Goal: Communication & Community: Answer question/provide support

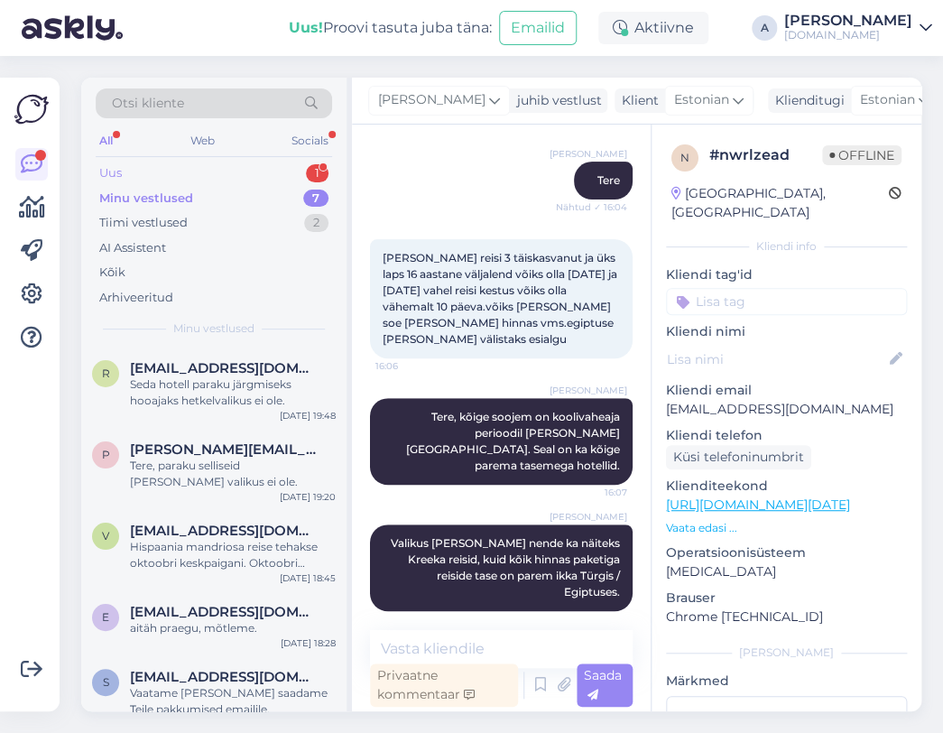
click at [288, 172] on div "Uus 1" at bounding box center [214, 173] width 236 height 25
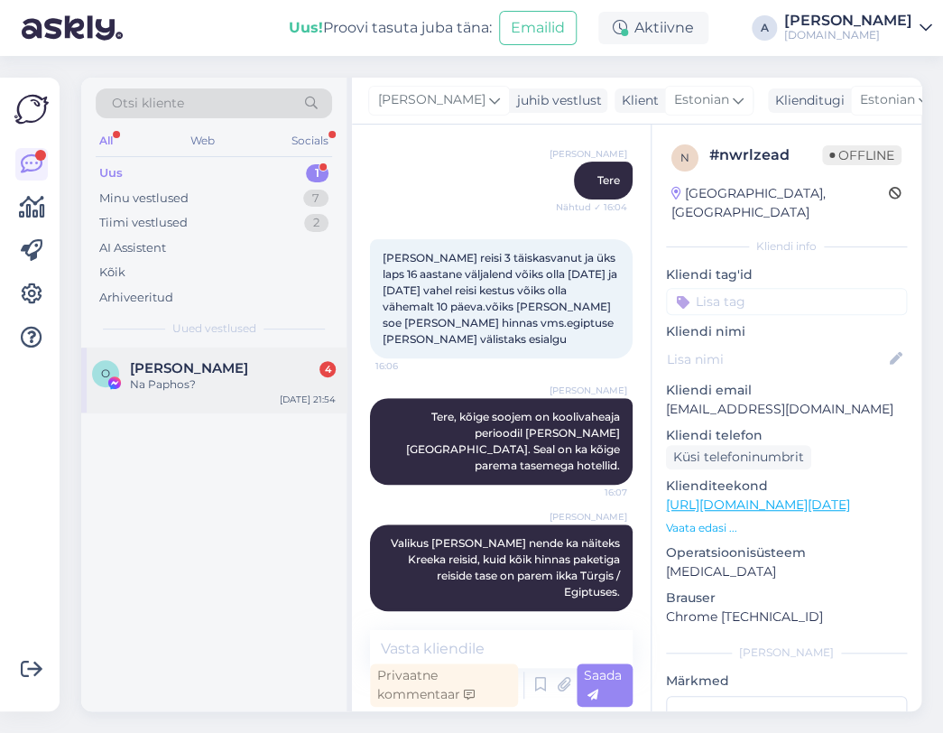
click at [248, 360] on span "[PERSON_NAME]" at bounding box center [189, 368] width 118 height 16
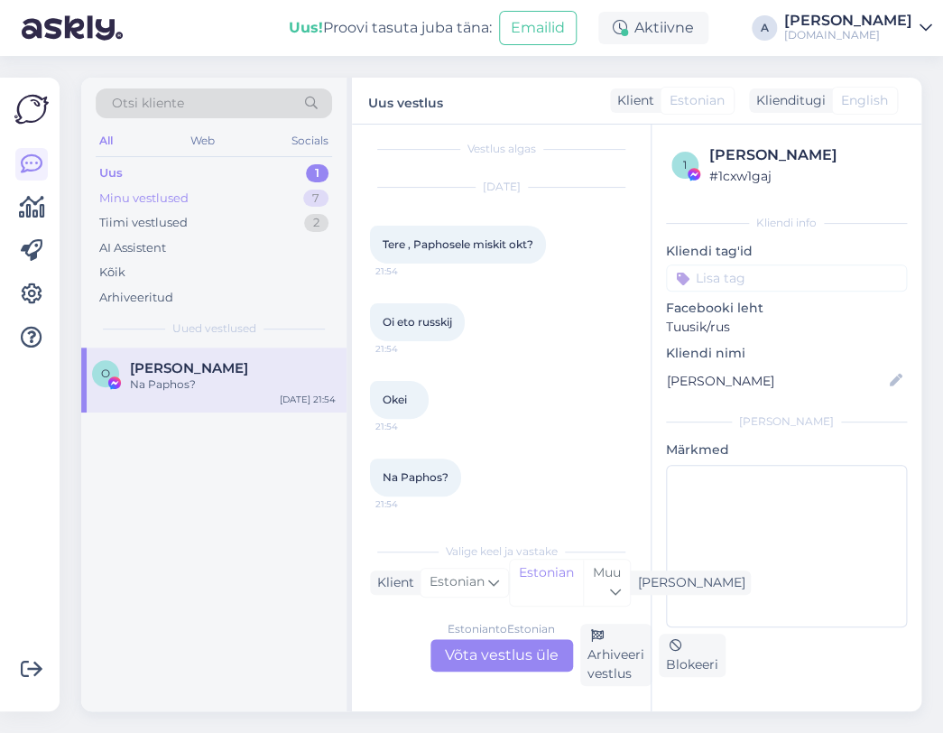
click at [280, 197] on div "Minu vestlused 7" at bounding box center [214, 198] width 236 height 25
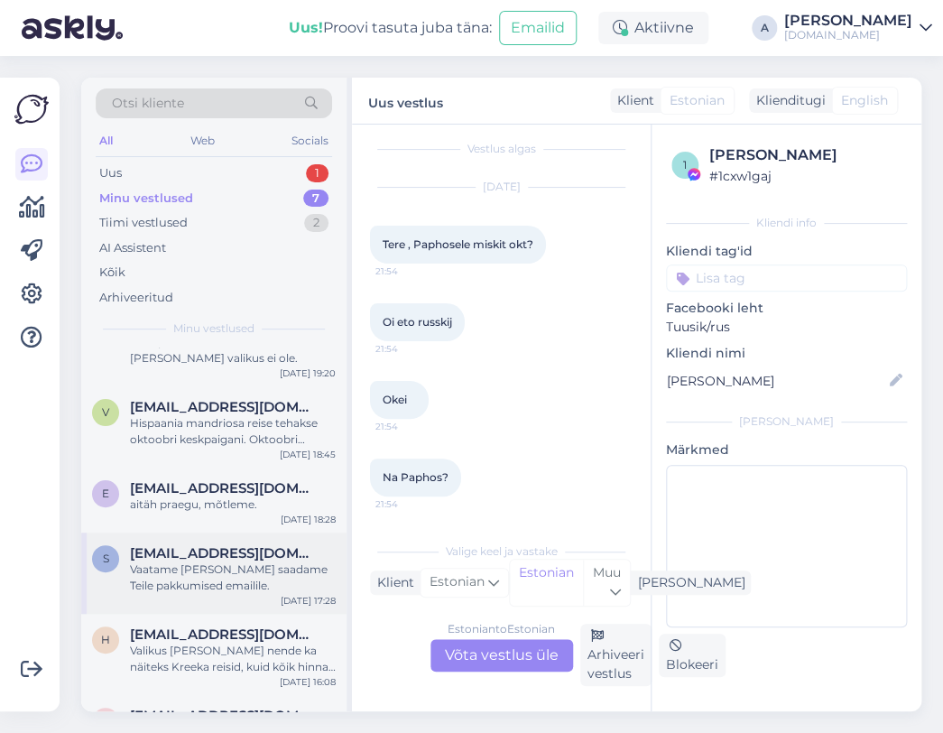
scroll to position [188, 0]
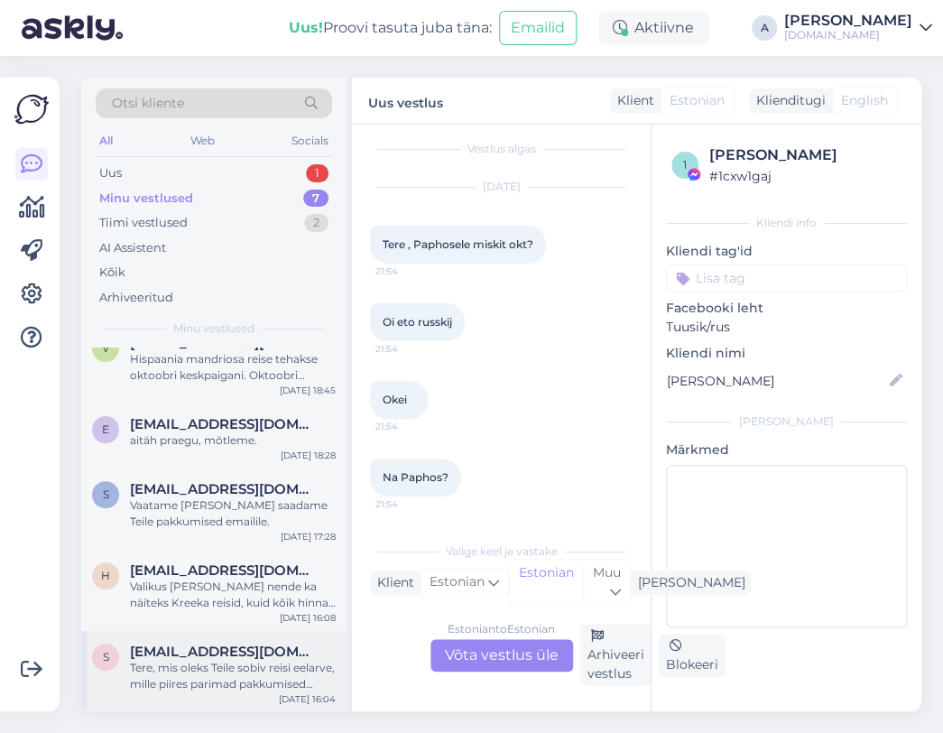
click at [277, 665] on div "Tere, mis oleks Teile sobiv reisi eelarve, mille piires parimad pakkumised võik…" at bounding box center [233, 676] width 206 height 32
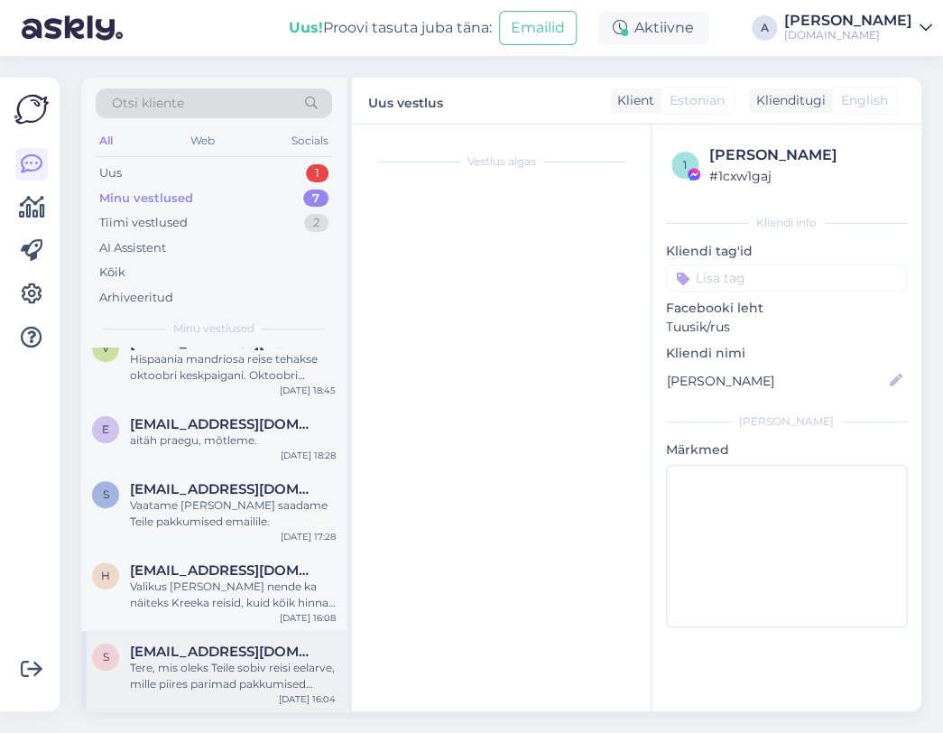
scroll to position [135, 0]
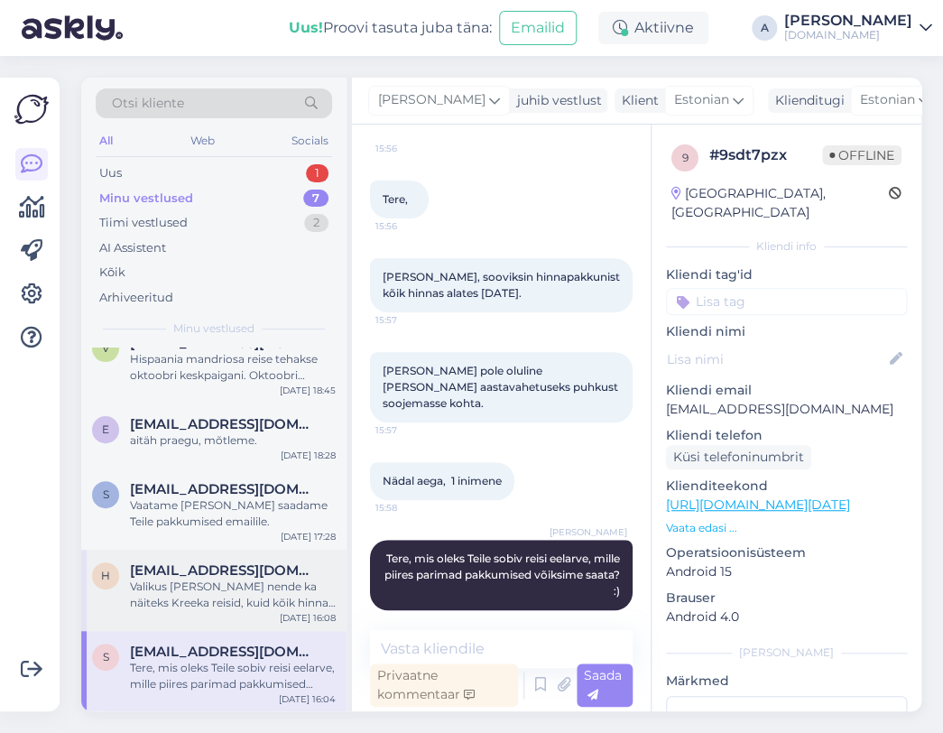
click at [273, 593] on div "Valikus [PERSON_NAME] nende ka näiteks Kreeka reisid, kuid kõik hinnas paketiga…" at bounding box center [233, 594] width 206 height 32
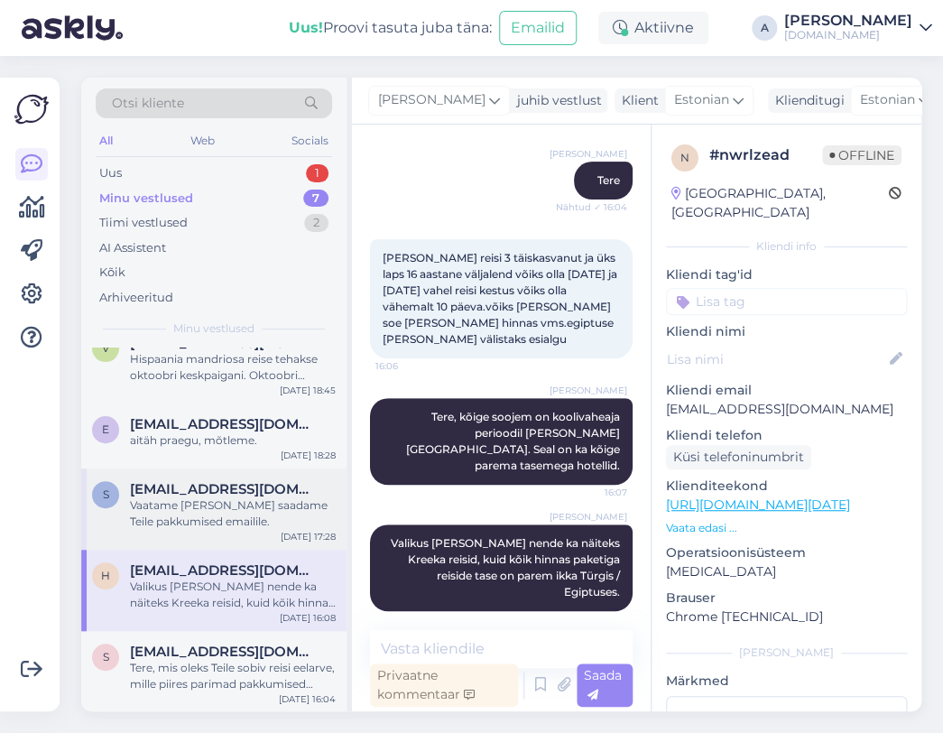
click at [264, 521] on div "Vaatame [PERSON_NAME] saadame Teile pakkumised emailile." at bounding box center [233, 513] width 206 height 32
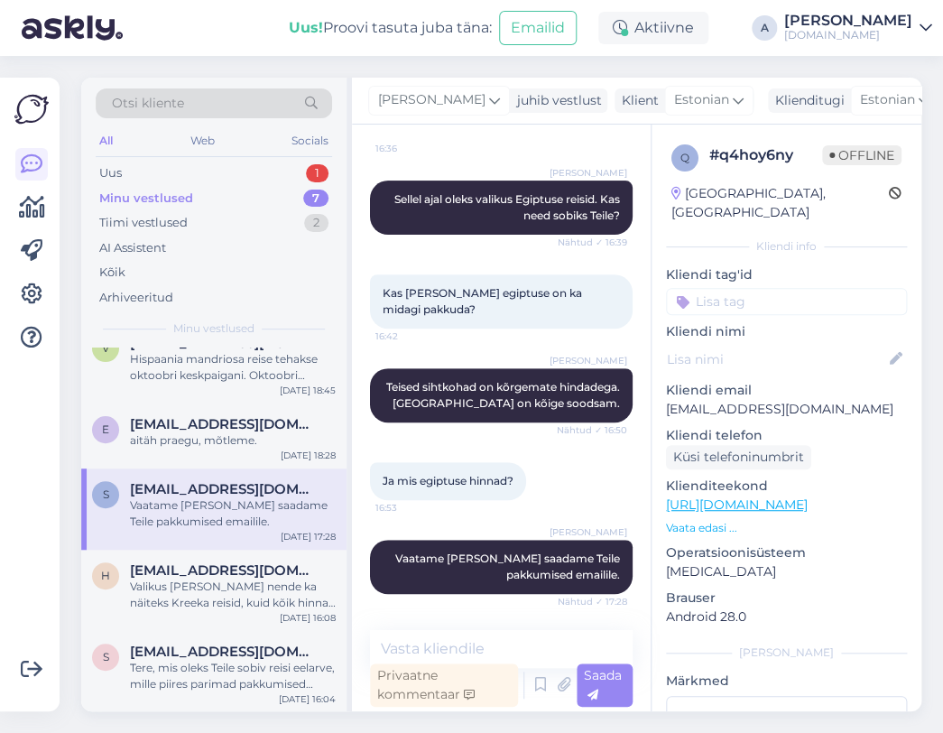
scroll to position [7, 0]
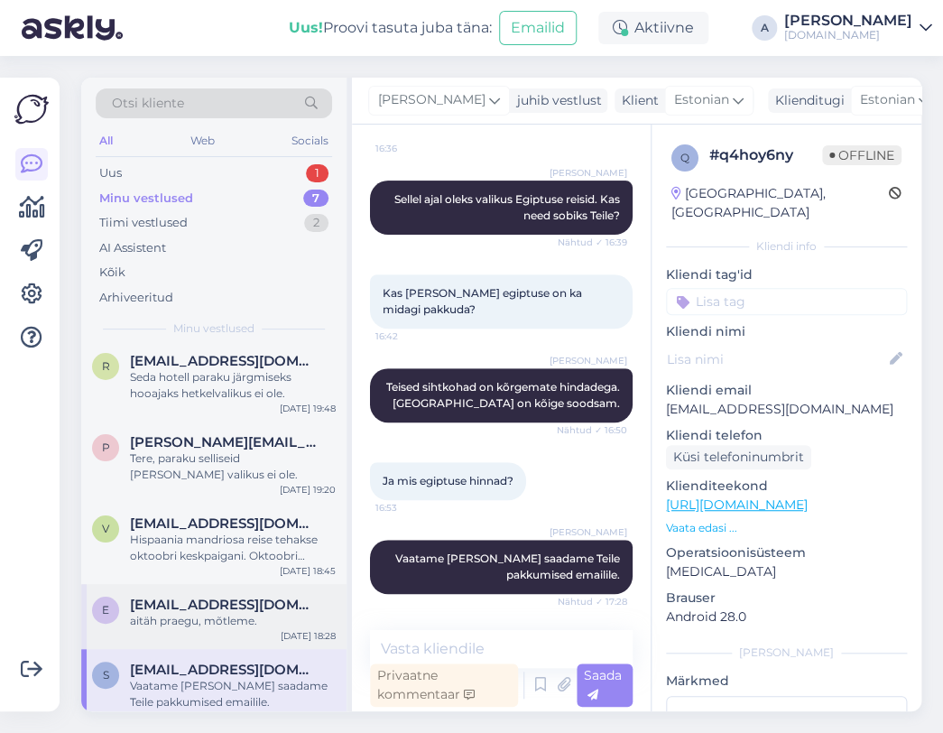
click at [250, 613] on div "aitäh praegu, mõtleme." at bounding box center [233, 621] width 206 height 16
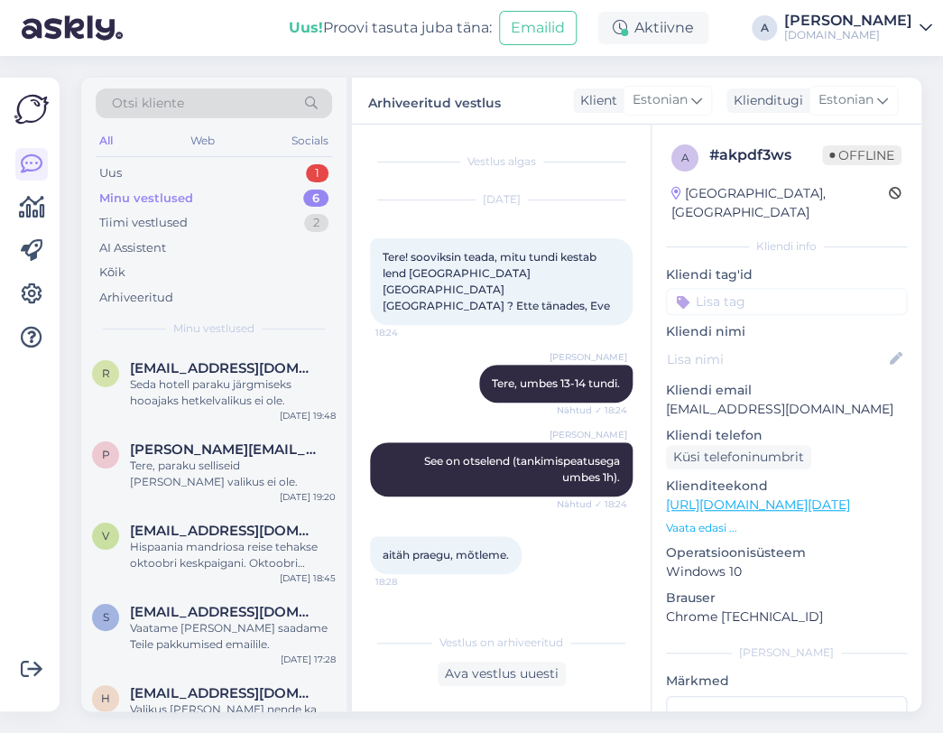
click at [361, 516] on div "Vestlus algas [DATE] Tere! sooviksin teada, mitu tundi kestab lend [GEOGRAPHIC_…" at bounding box center [501, 418] width 299 height 587
click at [323, 539] on div "Hispaania mandriosa reise tehakse oktoobri keskpaigani. Oktoobri [PERSON_NAME] …" at bounding box center [233, 555] width 206 height 32
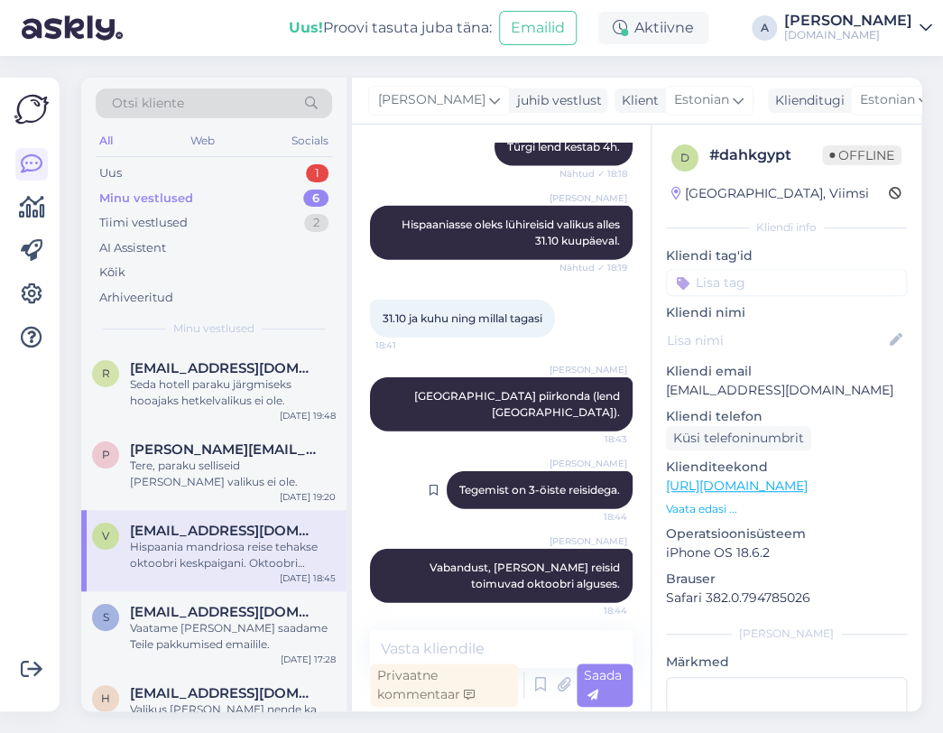
scroll to position [1142, 0]
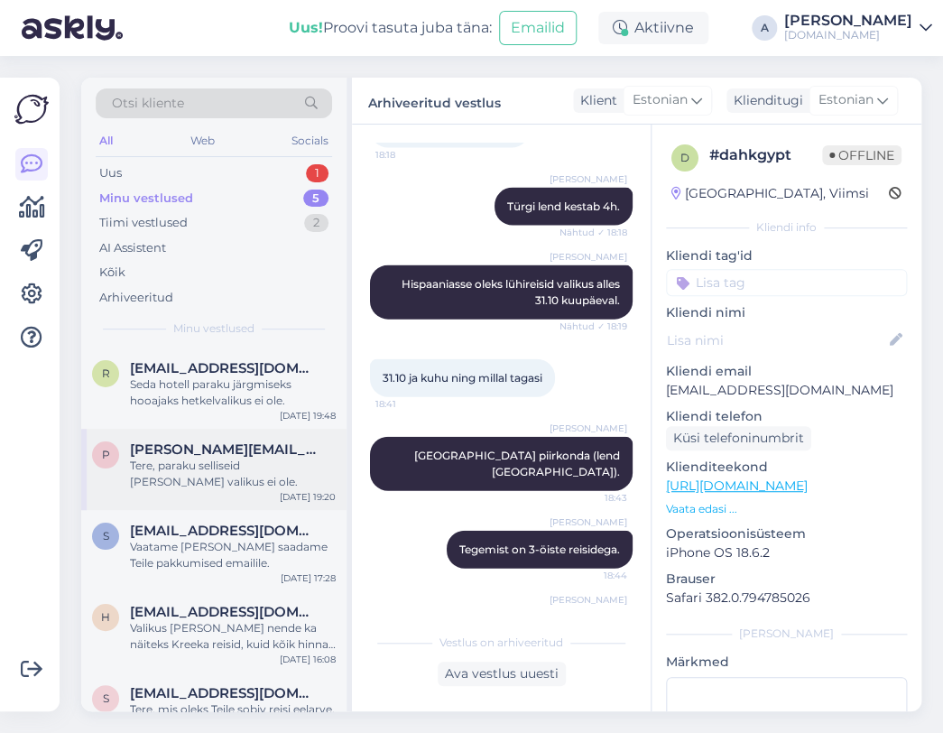
click at [314, 480] on div "Tere, paraku selliseid [PERSON_NAME] valikus ei ole." at bounding box center [233, 474] width 206 height 32
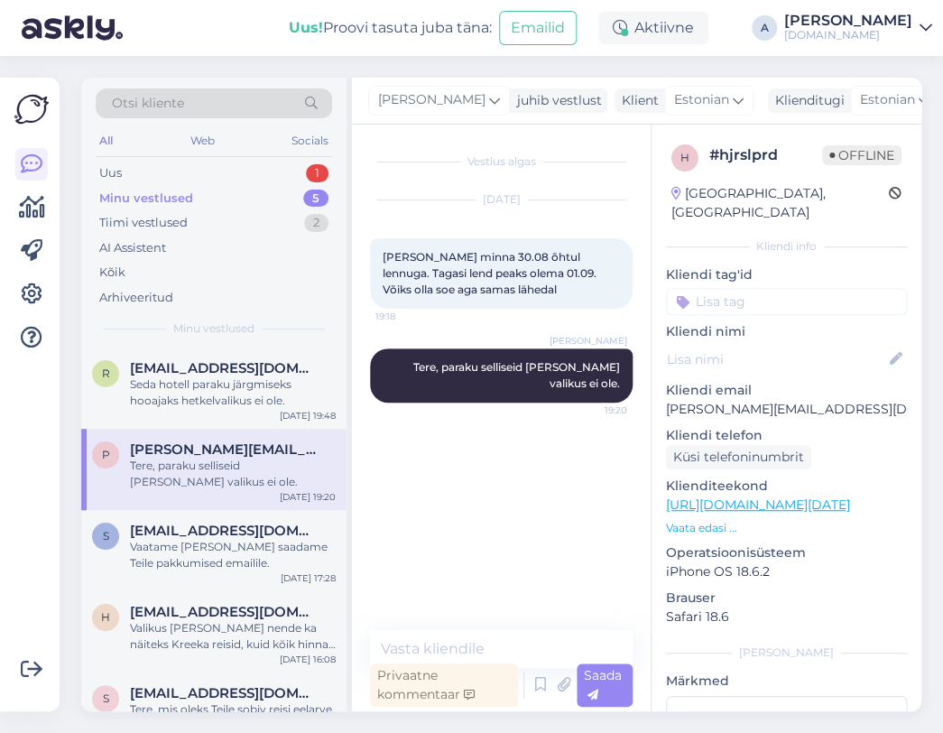
click at [900, 114] on div "[PERSON_NAME] juhib vestlust Klient [DEMOGRAPHIC_DATA] Klienditugi [DEMOGRAPHIC…" at bounding box center [636, 101] width 569 height 47
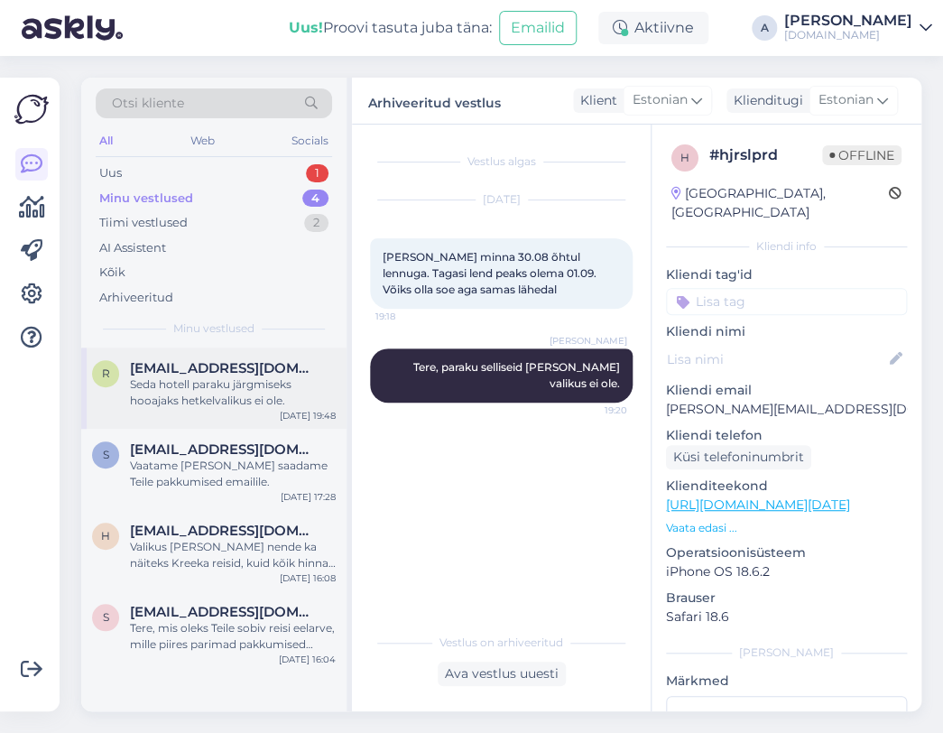
click at [303, 378] on div "Seda hotell paraku järgmiseks hooajaks hetkelvalikus ei ole." at bounding box center [233, 392] width 206 height 32
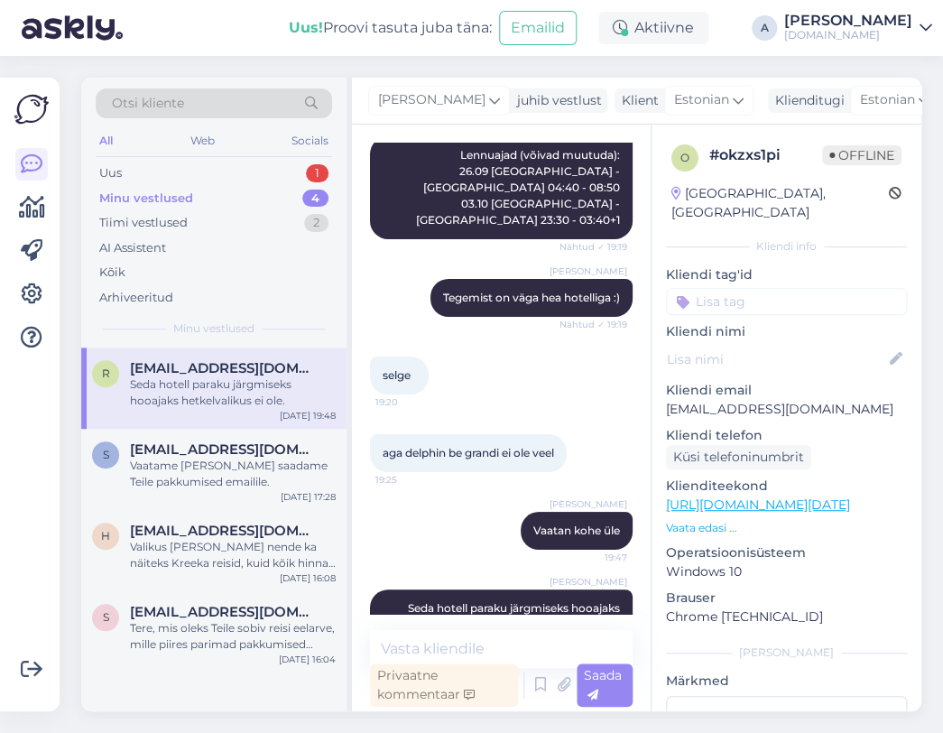
scroll to position [1901, 0]
